Goal: Task Accomplishment & Management: Complete application form

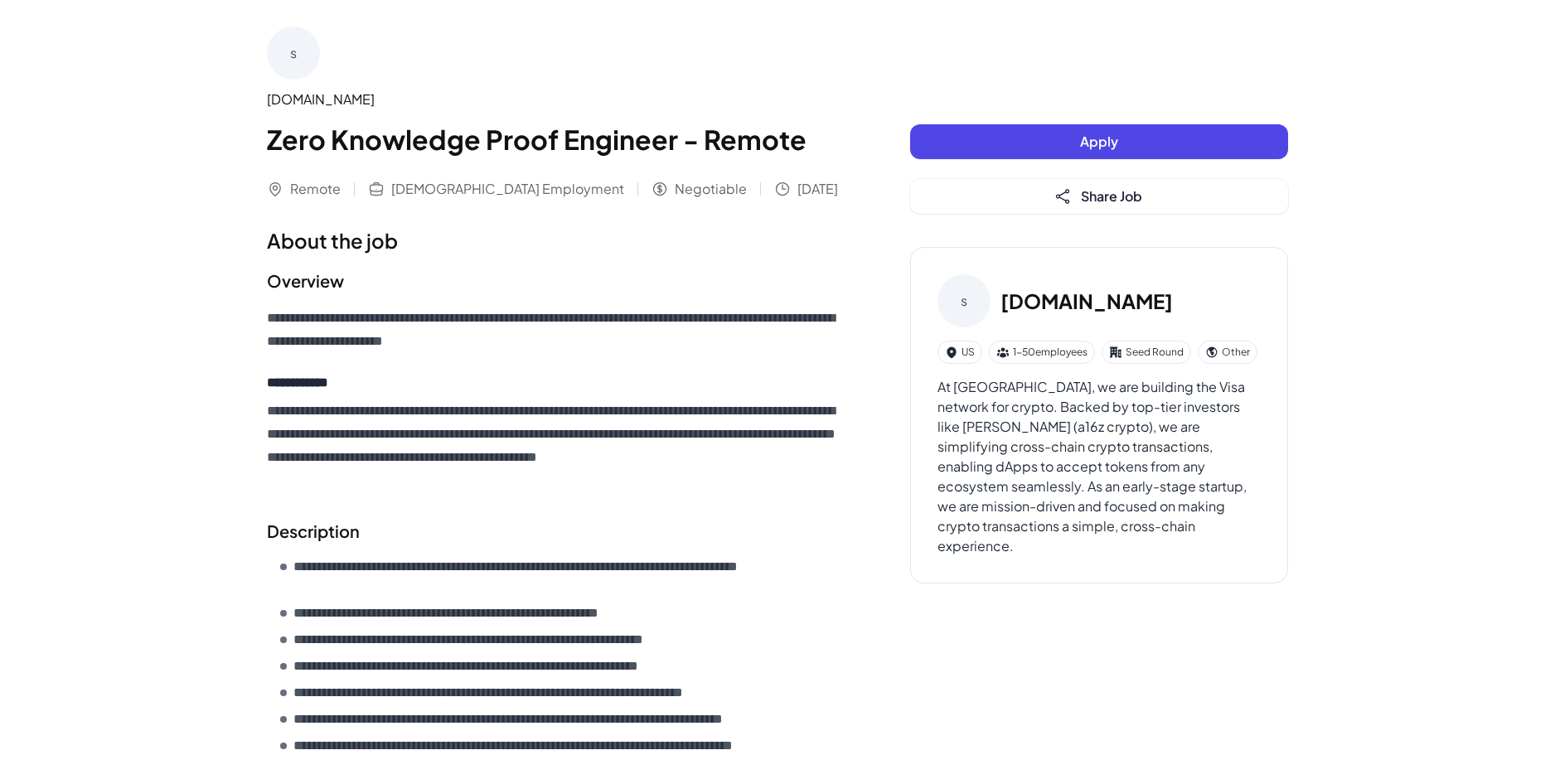
click at [1071, 147] on button "Apply" at bounding box center [1099, 141] width 378 height 34
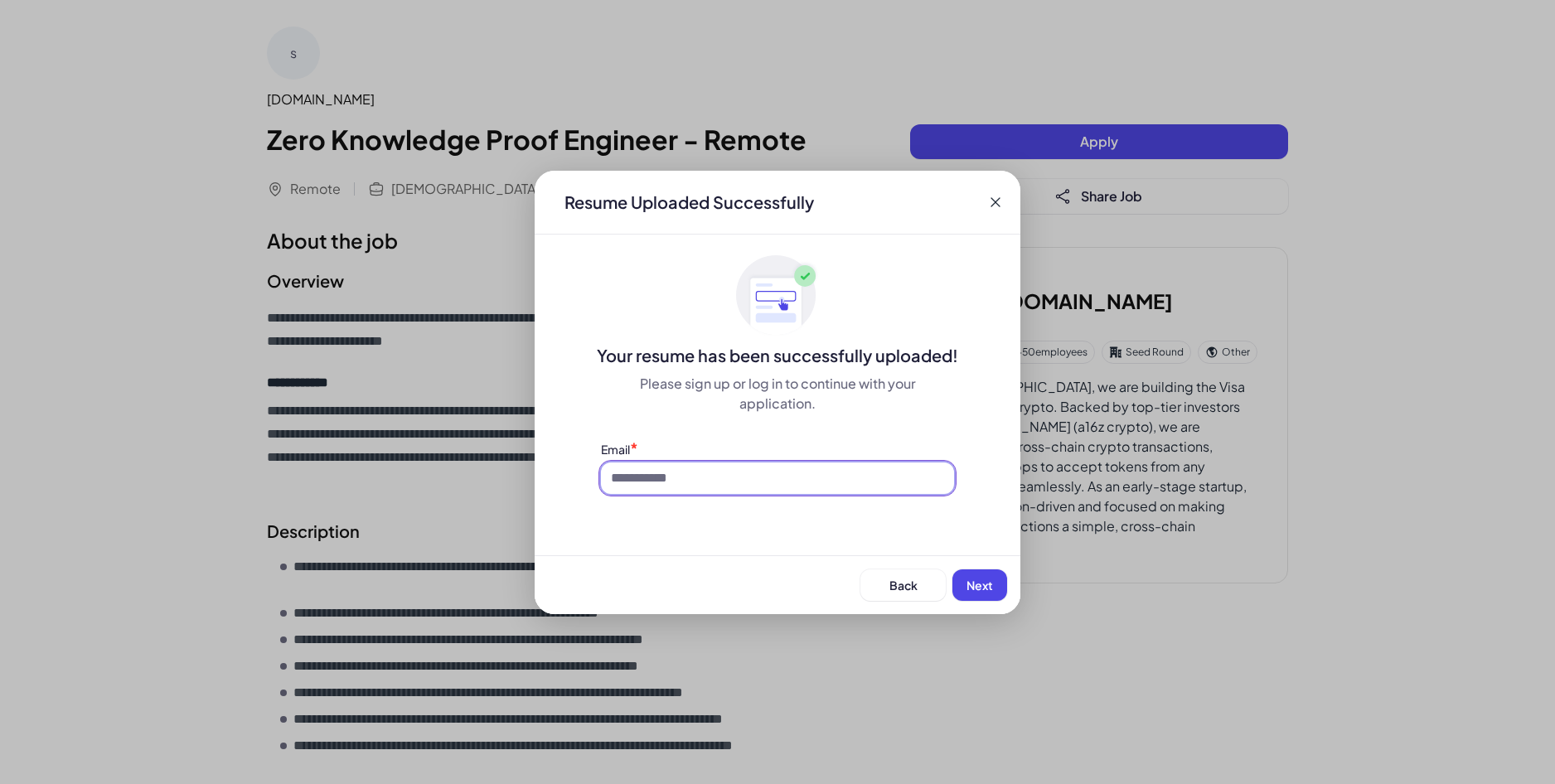
click at [771, 481] on input at bounding box center [777, 479] width 353 height 32
type input "**********"
click at [981, 586] on span "Next" at bounding box center [980, 585] width 26 height 15
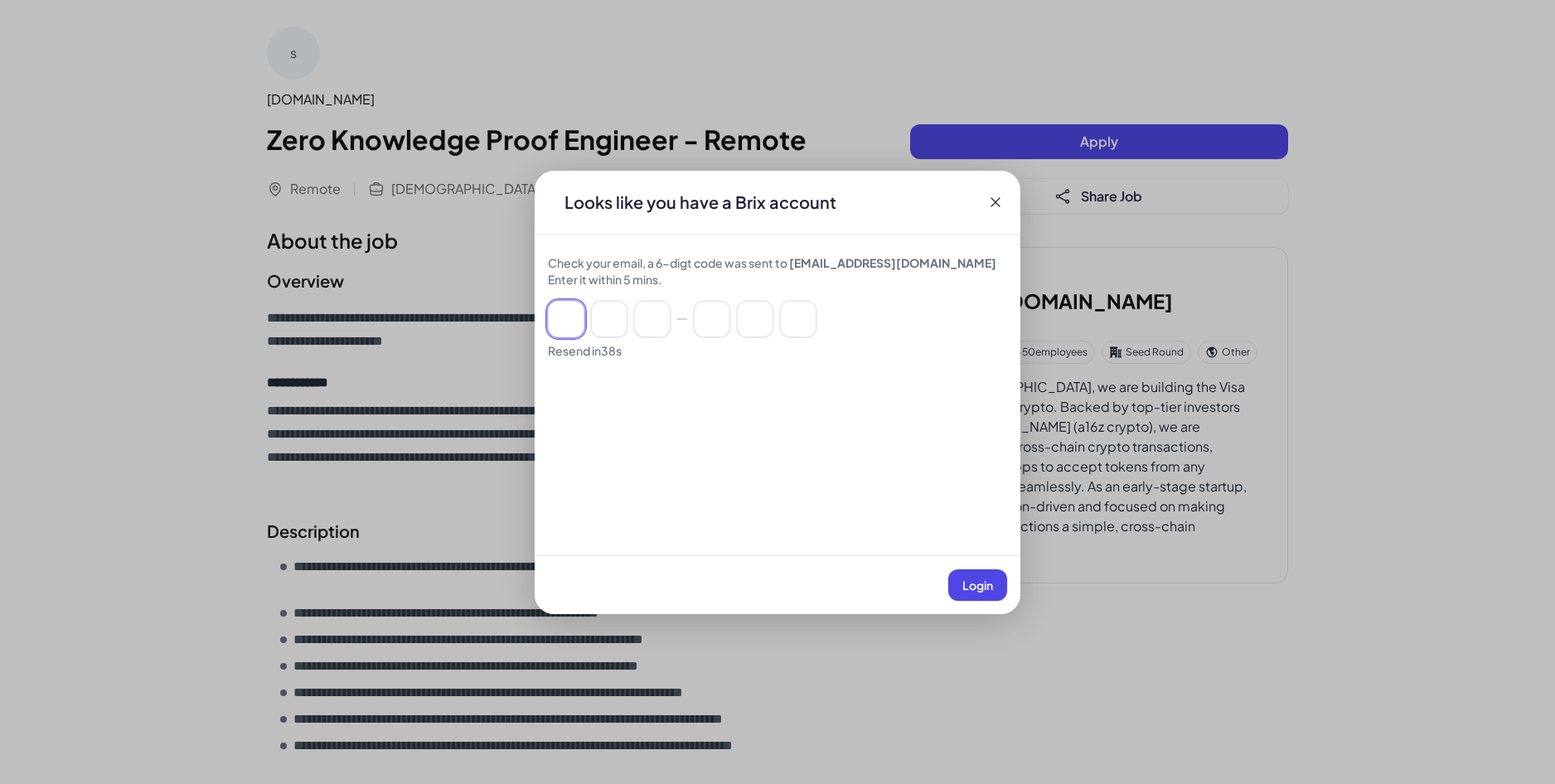
click at [570, 320] on input at bounding box center [566, 318] width 36 height 36
type input "*"
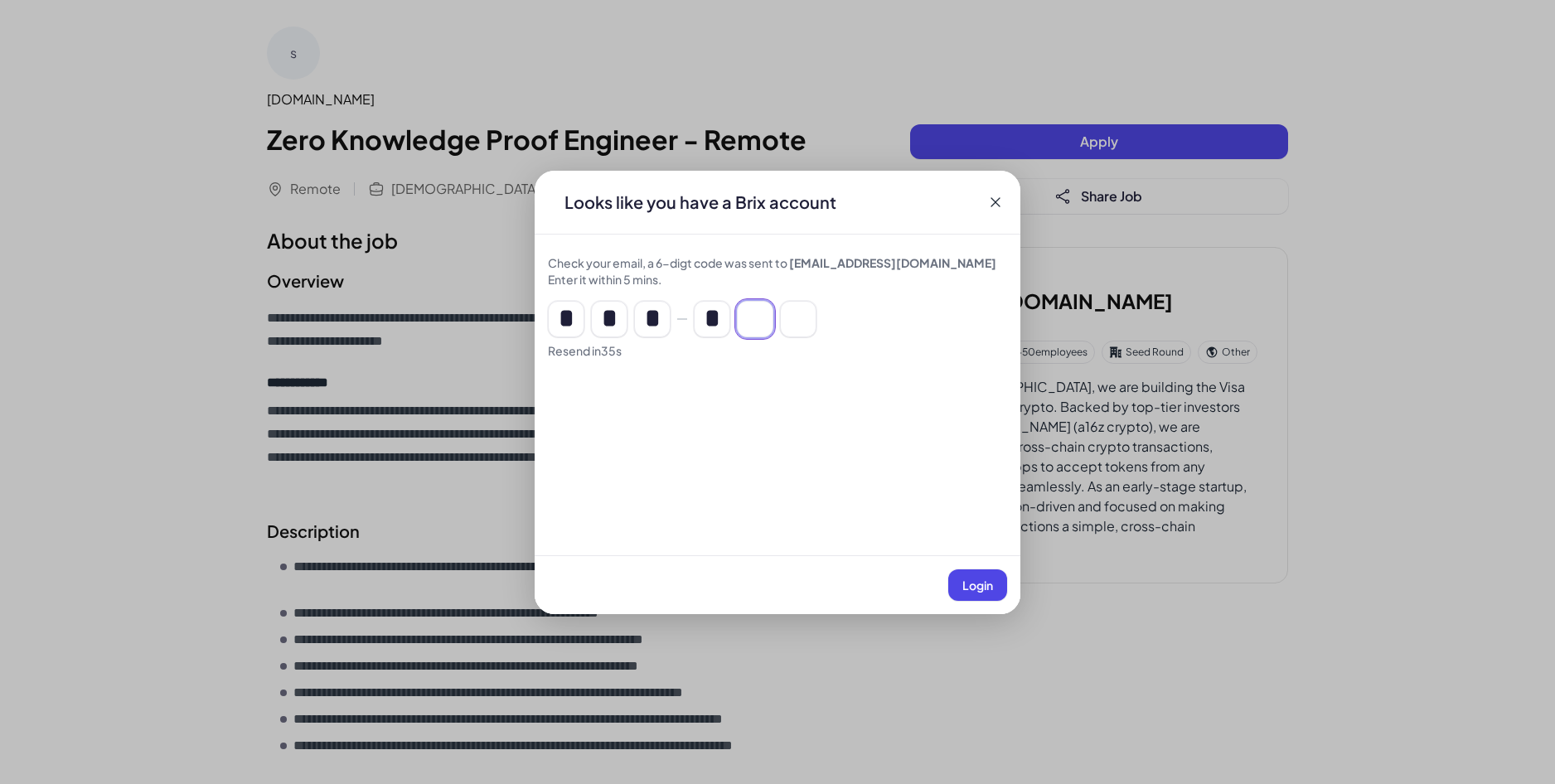
type input "*"
click at [987, 583] on span "Login" at bounding box center [977, 585] width 31 height 15
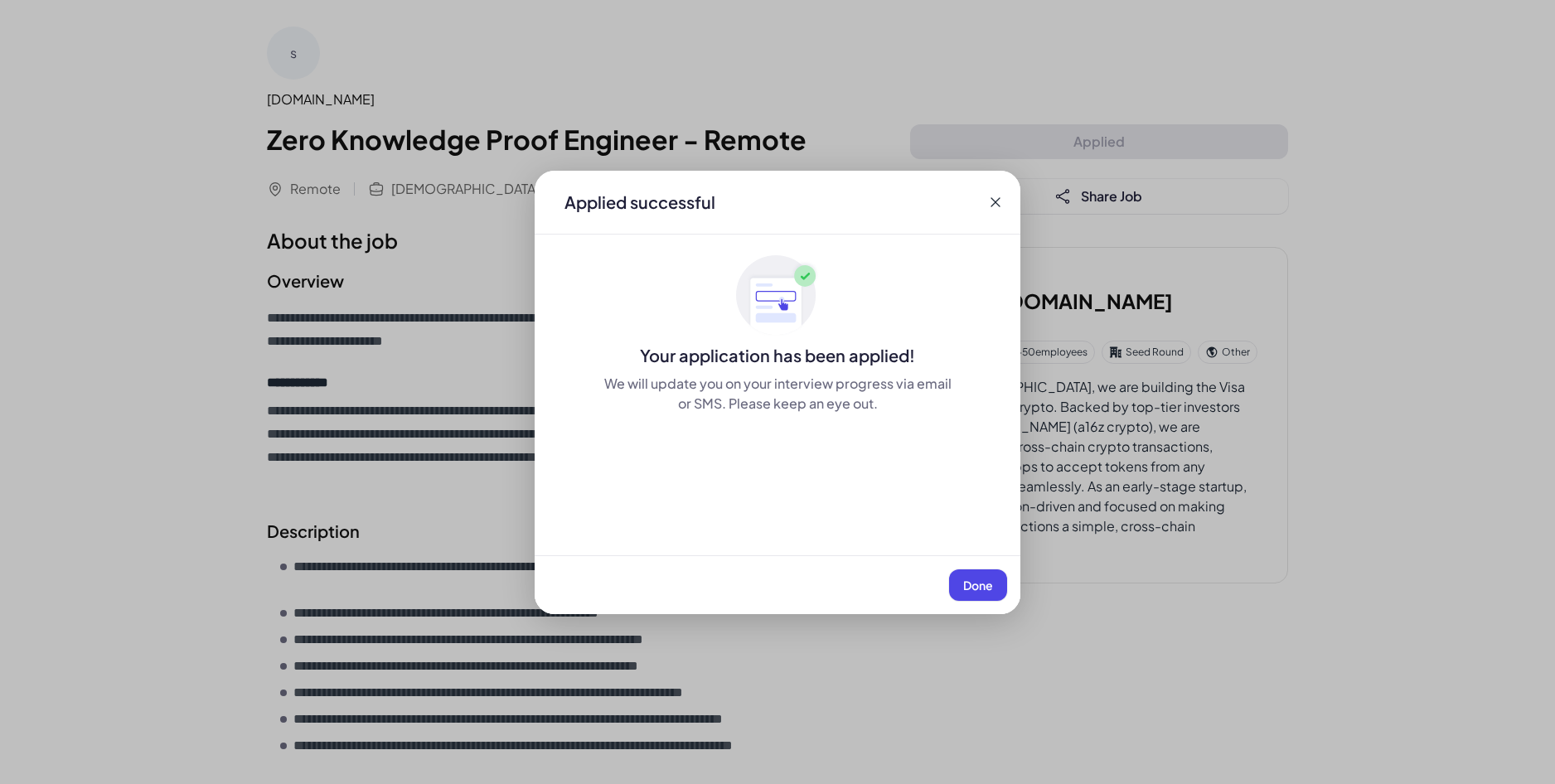
click at [967, 588] on span "Done" at bounding box center [978, 585] width 30 height 15
